Goal: Information Seeking & Learning: Learn about a topic

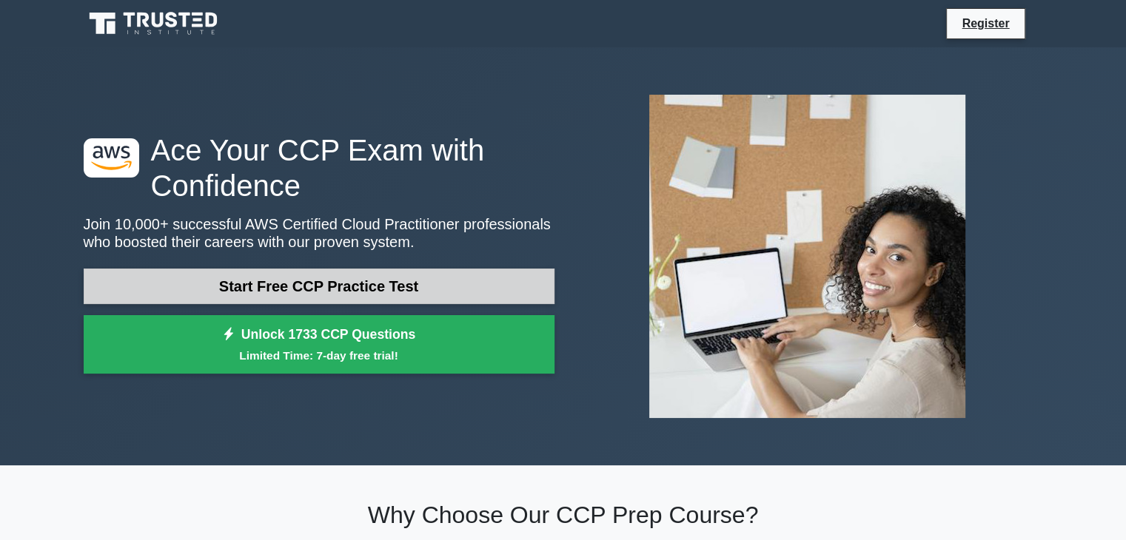
click at [349, 286] on link "Start Free CCP Practice Test" at bounding box center [319, 287] width 471 height 36
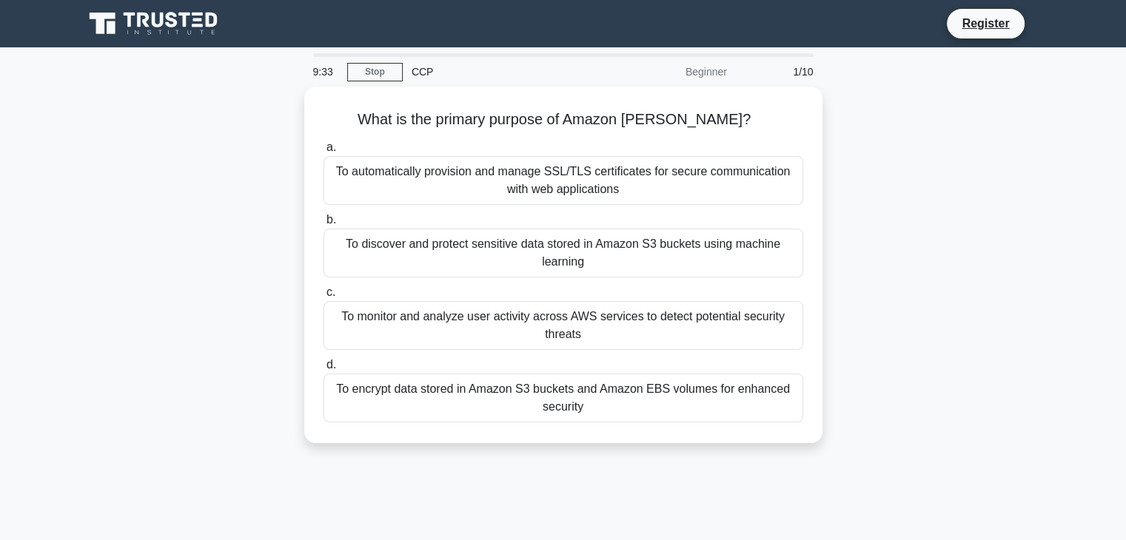
drag, startPoint x: 972, startPoint y: 442, endPoint x: 924, endPoint y: 266, distance: 181.9
click at [924, 266] on div "What is the primary purpose of Amazon [PERSON_NAME]? .spinner_0XTQ{transform-or…" at bounding box center [563, 274] width 977 height 374
click at [948, 221] on div "What is the primary purpose of Amazon Macie? .spinner_0XTQ{transform-origin:cen…" at bounding box center [563, 274] width 977 height 374
